Goal: Task Accomplishment & Management: Use online tool/utility

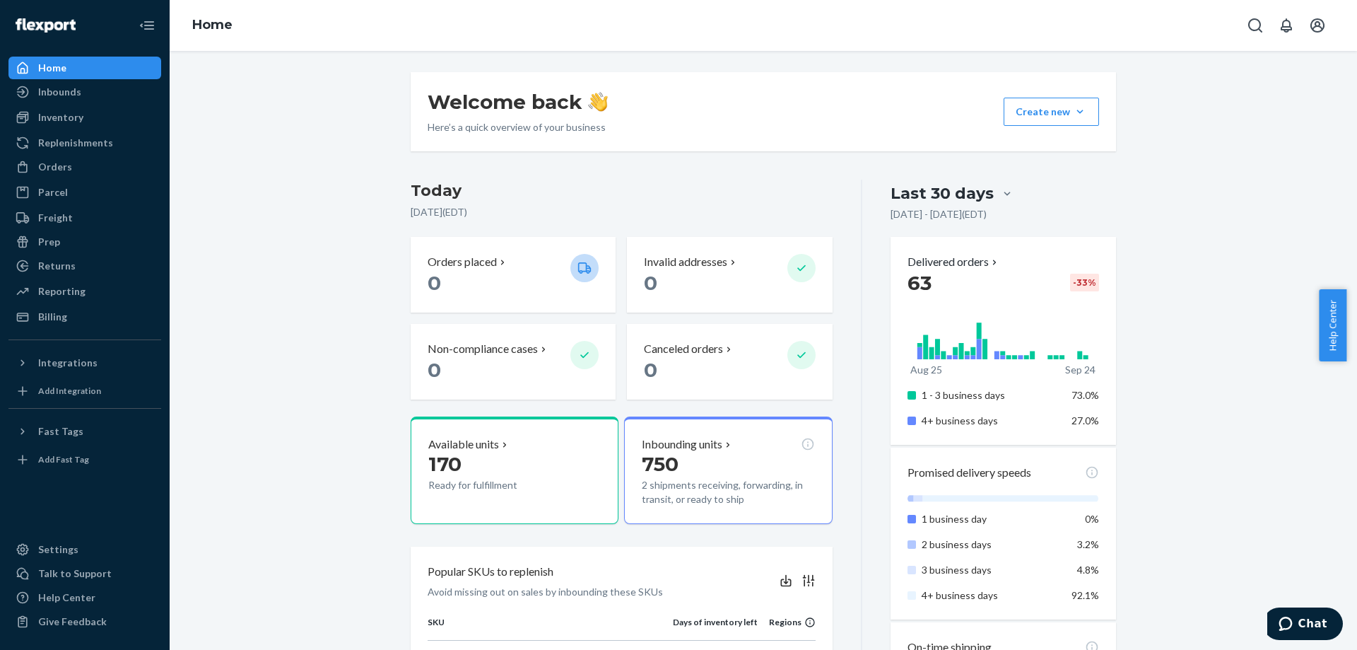
click at [95, 105] on ul "Home Inbounds Shipping Plans Problems Inventory Products Replenishments Orders …" at bounding box center [84, 192] width 153 height 271
click at [95, 127] on div "Inventory" at bounding box center [85, 117] width 150 height 20
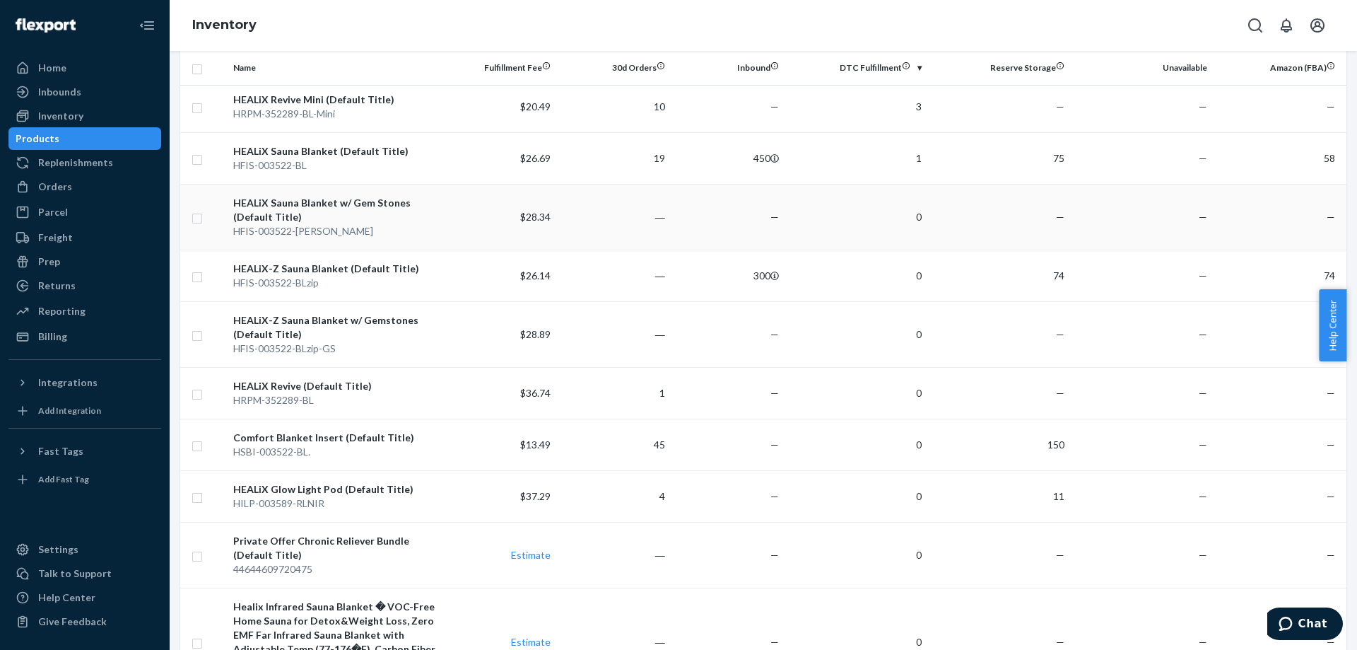
scroll to position [424, 0]
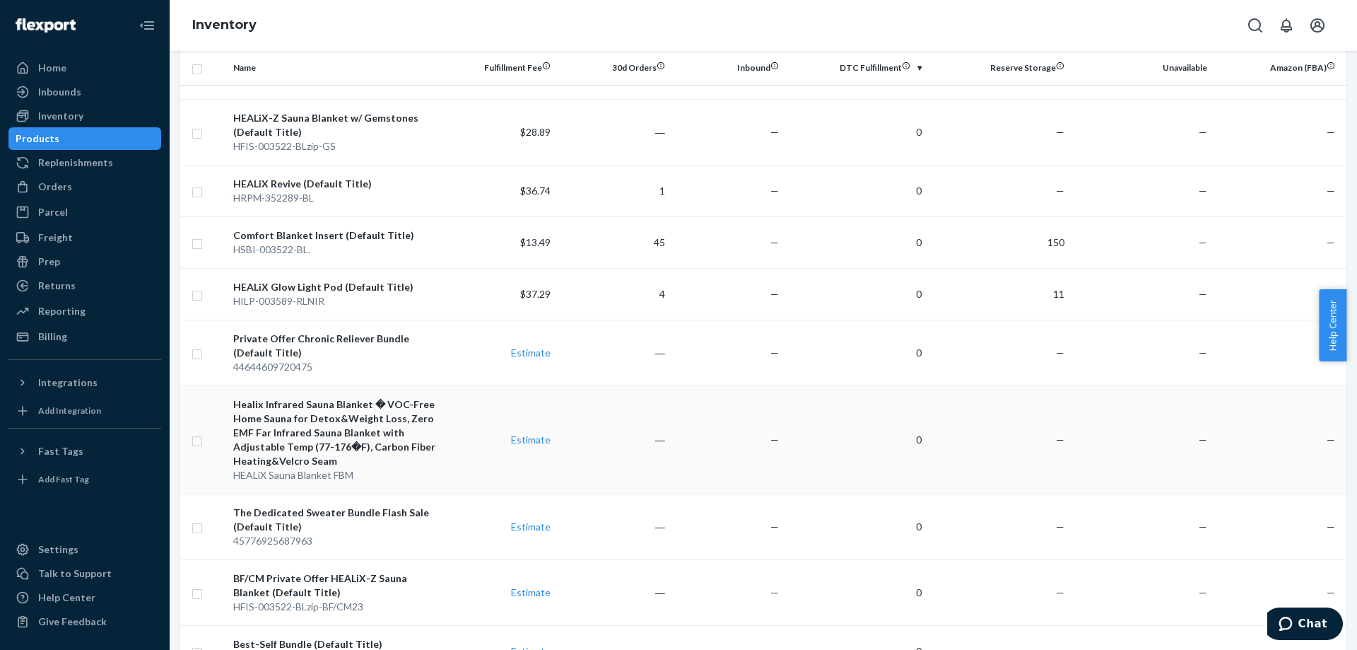
click at [203, 434] on input "checkbox" at bounding box center [197, 439] width 11 height 15
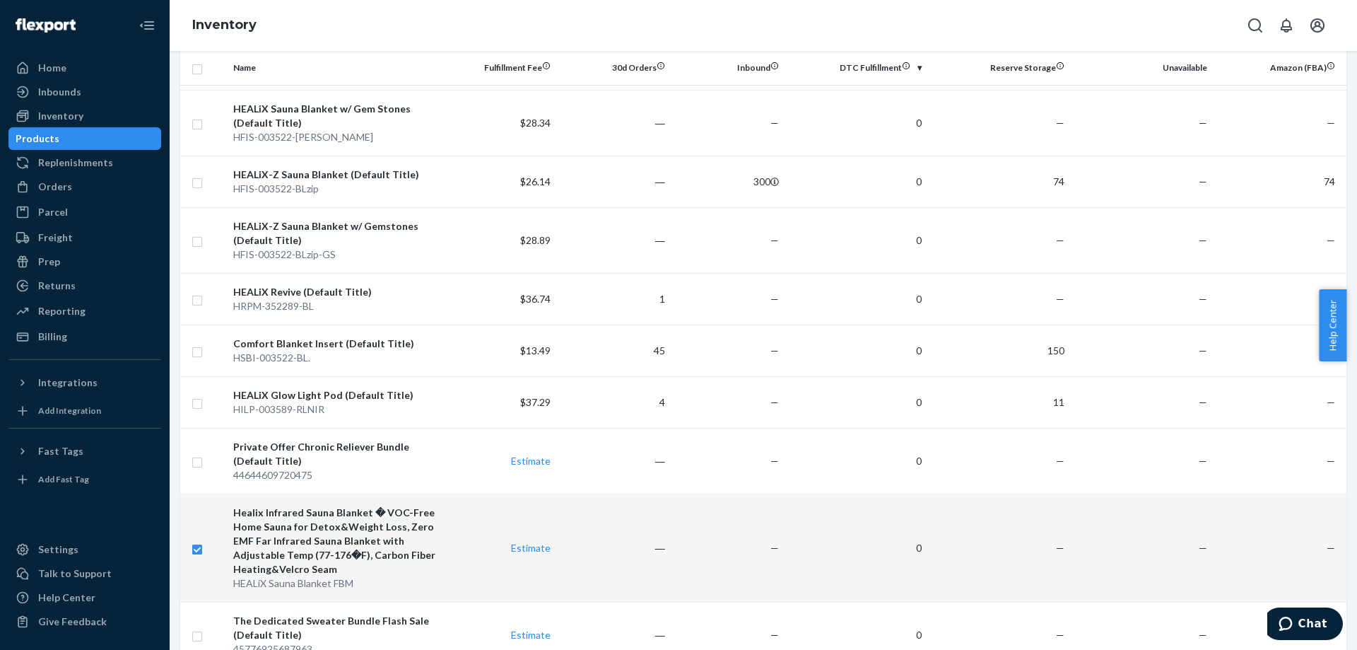
scroll to position [0, 0]
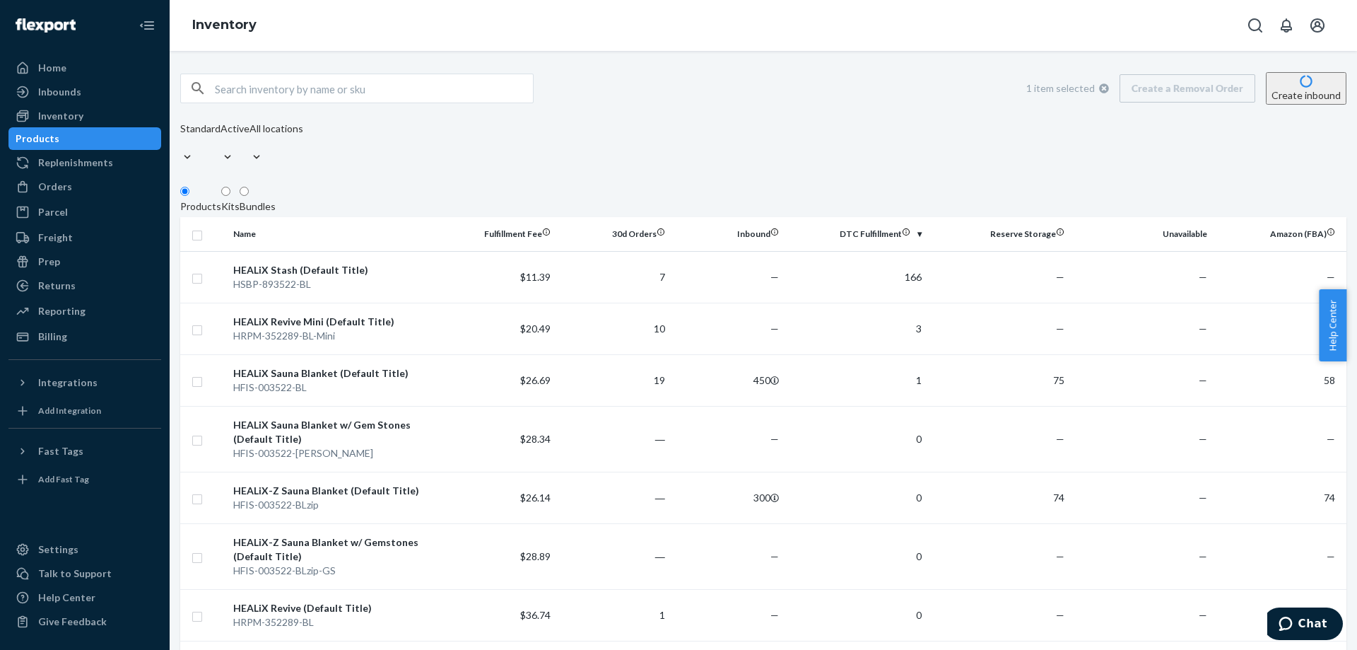
click at [1099, 93] on icon at bounding box center [1104, 88] width 10 height 10
checkbox input "false"
click at [1212, 95] on button "Action Create product Create kit or bundle Bulk create products Bulk update pro…" at bounding box center [1239, 95] width 55 height 19
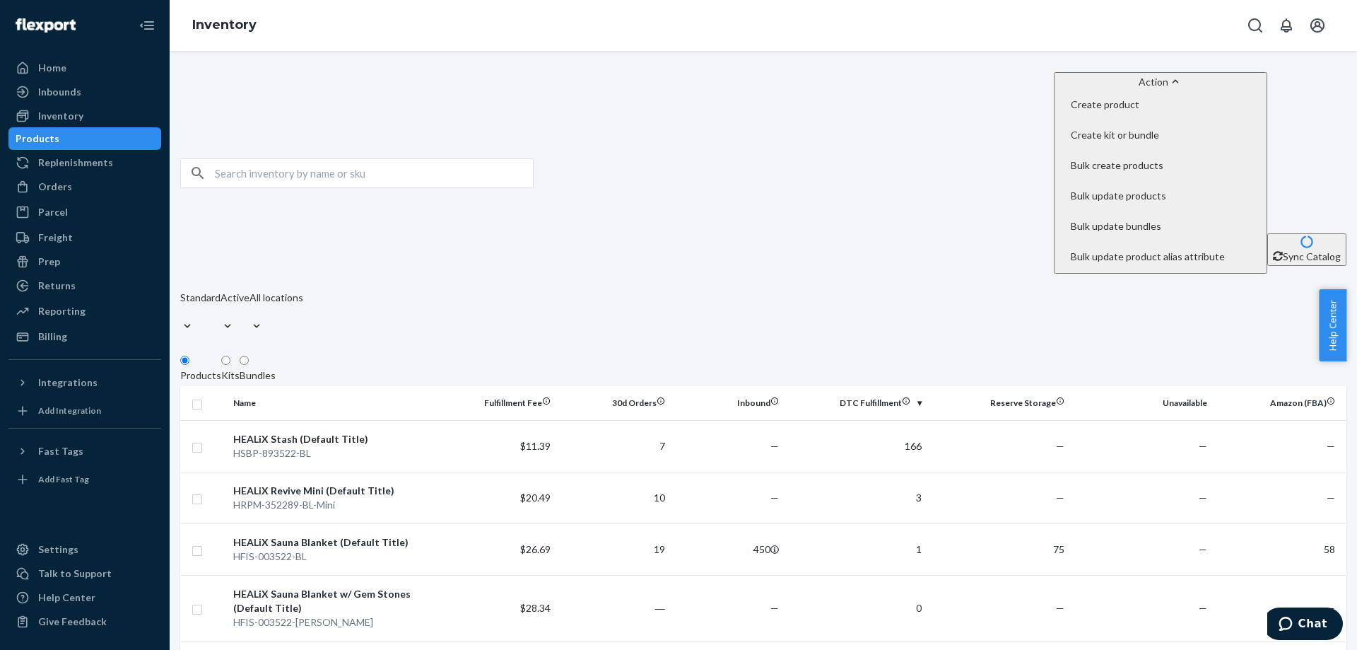
click at [962, 108] on div "Action Create product Create kit or bundle Bulk create products Bulk update pro…" at bounding box center [763, 204] width 1166 height 265
click at [757, 108] on div "Action Create product Create kit or bundle Bulk create products Bulk update pro…" at bounding box center [763, 204] width 1166 height 265
